Goal: Task Accomplishment & Management: Manage account settings

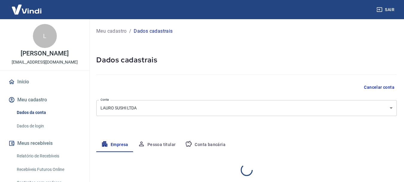
select select "PA"
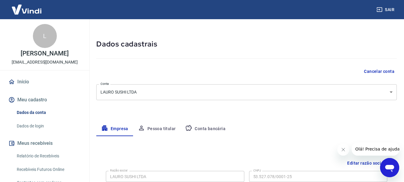
scroll to position [30, 0]
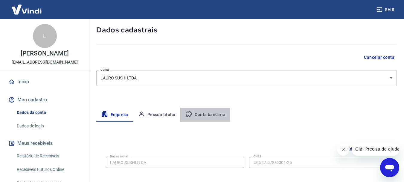
click at [199, 116] on button "Conta bancária" at bounding box center [205, 114] width 50 height 14
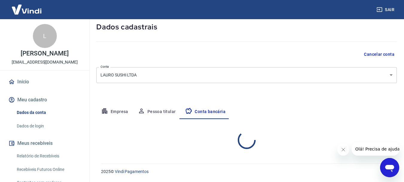
select select "1"
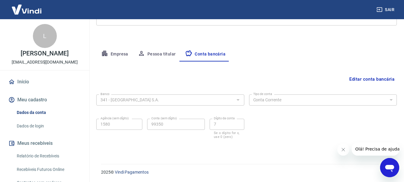
scroll to position [91, 0]
click at [121, 55] on button "Empresa" at bounding box center [114, 53] width 37 height 14
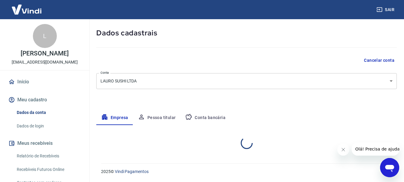
select select "PA"
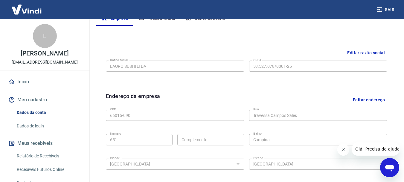
scroll to position [10, 0]
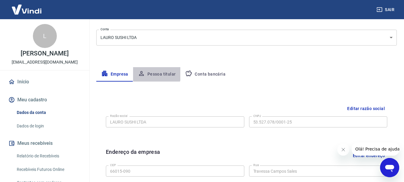
click at [148, 72] on button "Pessoa titular" at bounding box center [157, 74] width 48 height 14
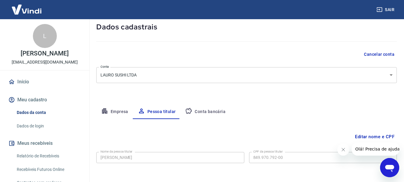
scroll to position [58, 0]
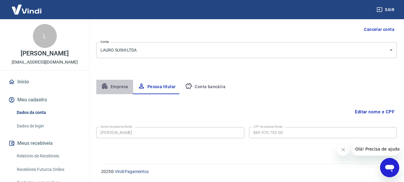
click at [109, 85] on button "Empresa" at bounding box center [114, 87] width 37 height 14
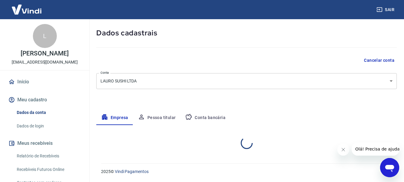
select select "PA"
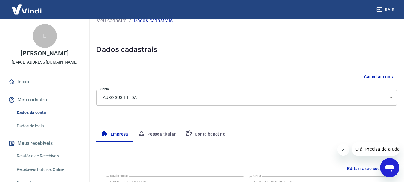
scroll to position [0, 0]
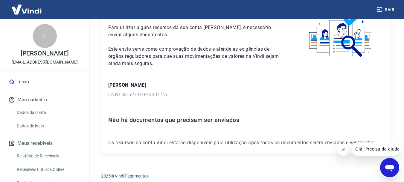
scroll to position [43, 0]
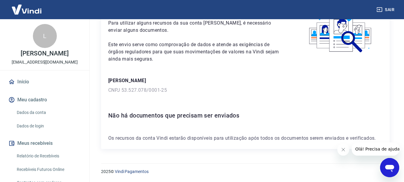
click at [202, 113] on h6 "Não há documentos que precisam ser enviados" at bounding box center [245, 115] width 274 height 10
click at [142, 84] on div "[PERSON_NAME] CNPJ 53.527.078/0001-25" at bounding box center [245, 85] width 274 height 17
click at [388, 172] on icon "Abrir janela de mensagens" at bounding box center [389, 167] width 11 height 11
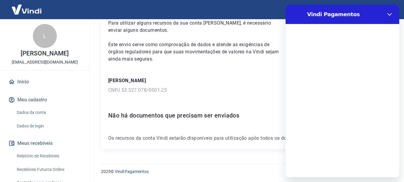
scroll to position [0, 0]
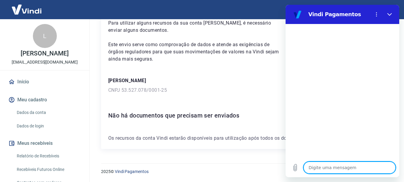
click at [342, 168] on textarea at bounding box center [350, 167] width 92 height 12
type textarea "O"
type textarea "x"
type textarea "Ol"
type textarea "x"
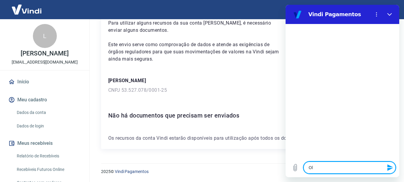
type textarea "Olá"
type textarea "x"
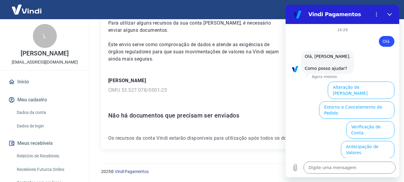
scroll to position [47, 0]
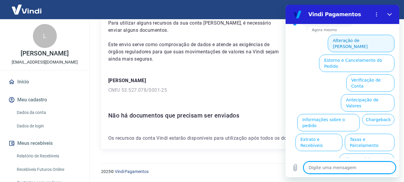
click at [353, 40] on button "Alteração de [PERSON_NAME]" at bounding box center [361, 43] width 67 height 17
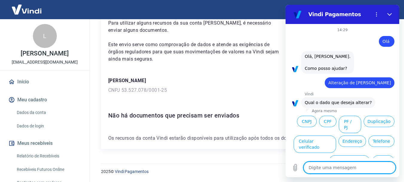
scroll to position [26, 0]
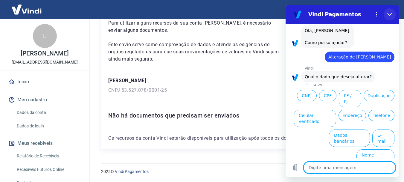
click at [390, 14] on icon "Fechar" at bounding box center [389, 14] width 5 height 5
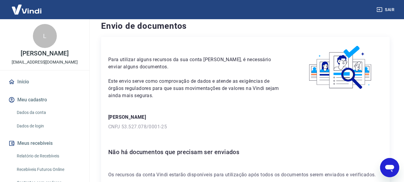
scroll to position [0, 0]
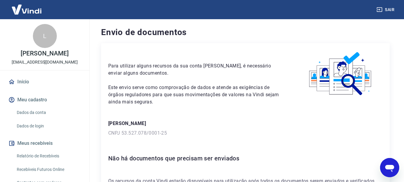
type textarea "x"
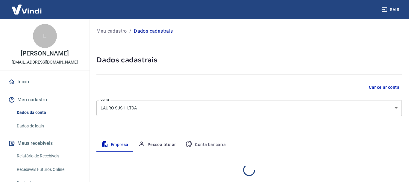
select select "PA"
